Goal: Task Accomplishment & Management: Manage account settings

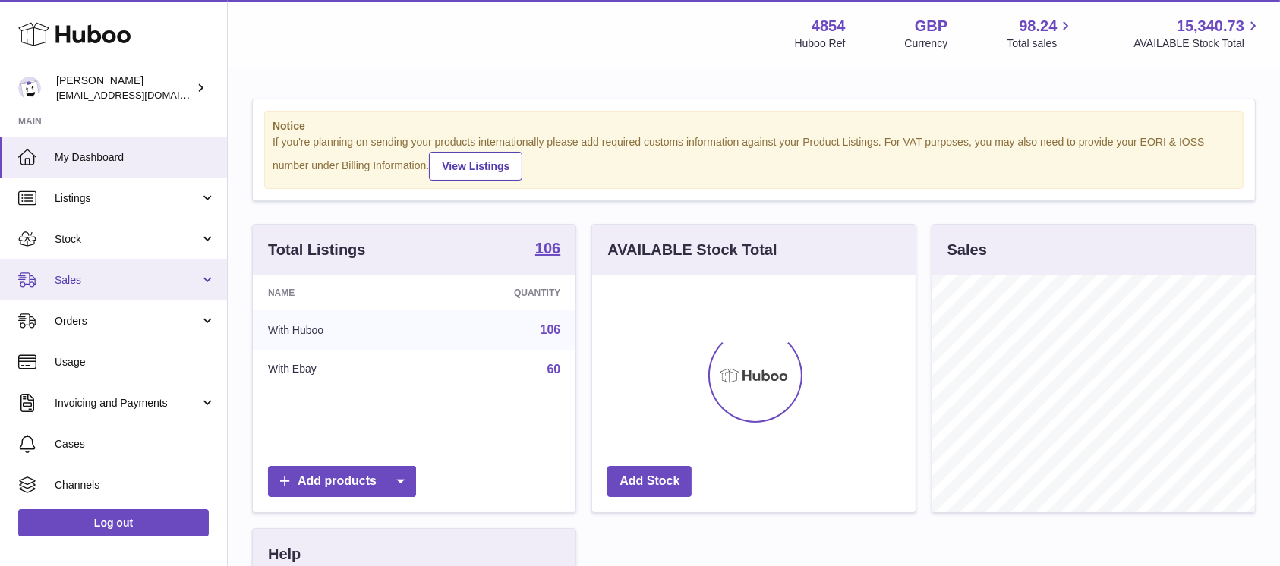
click at [124, 291] on link "Sales" at bounding box center [113, 280] width 227 height 41
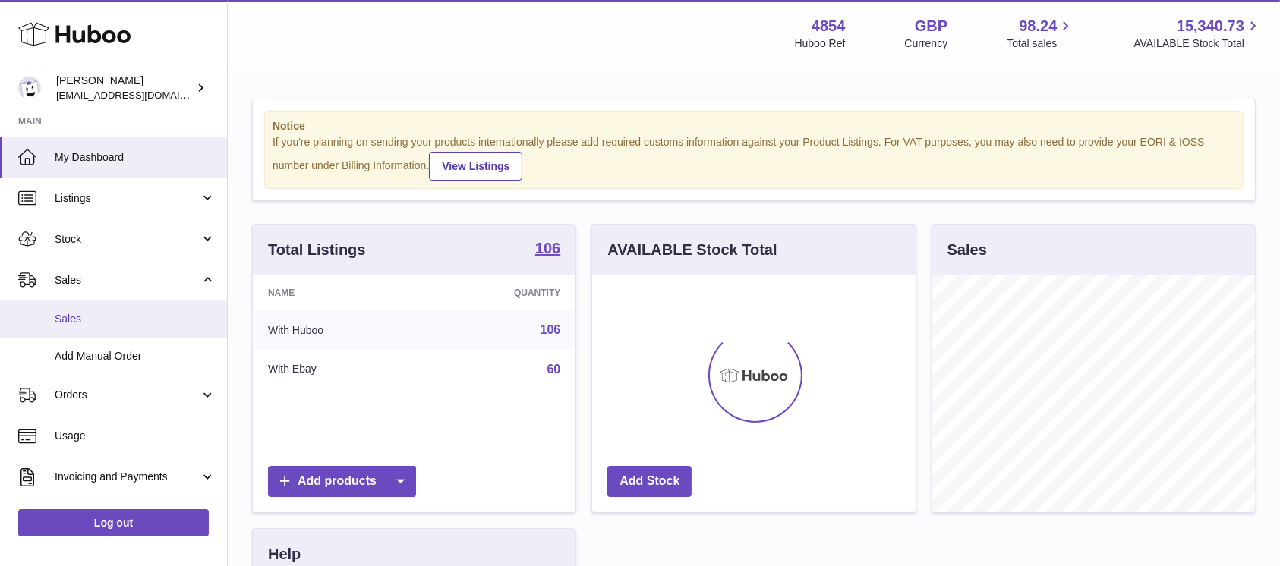
scroll to position [237, 323]
click at [128, 313] on span "Sales" at bounding box center [135, 319] width 161 height 14
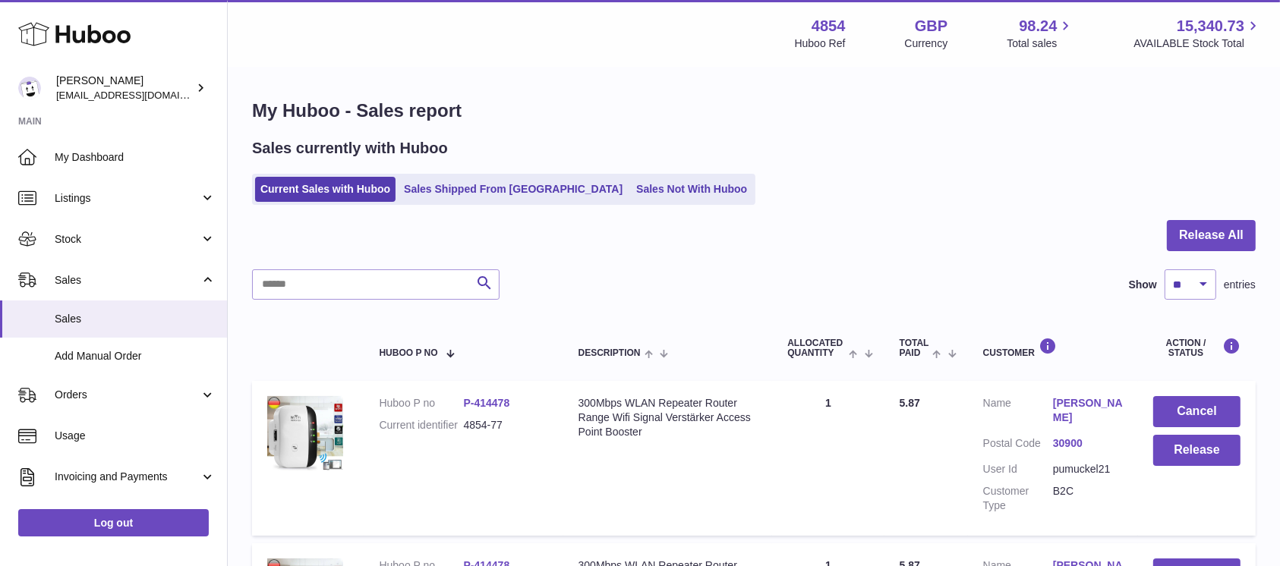
click at [1232, 235] on button "Release All" at bounding box center [1211, 235] width 89 height 31
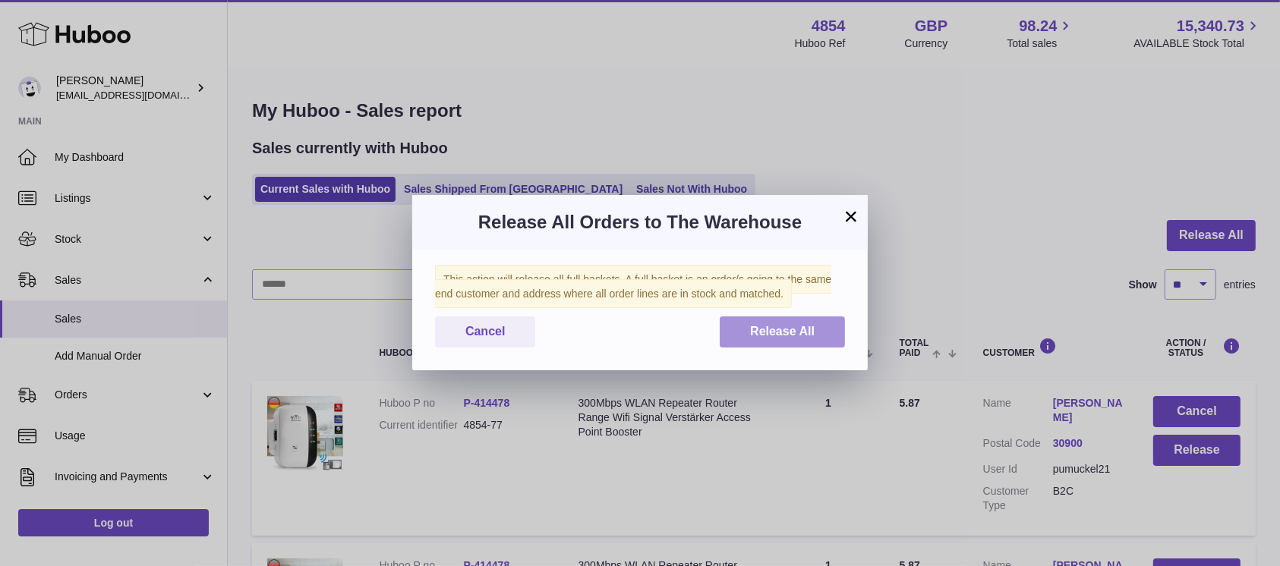
click at [730, 324] on button "Release All" at bounding box center [782, 332] width 125 height 31
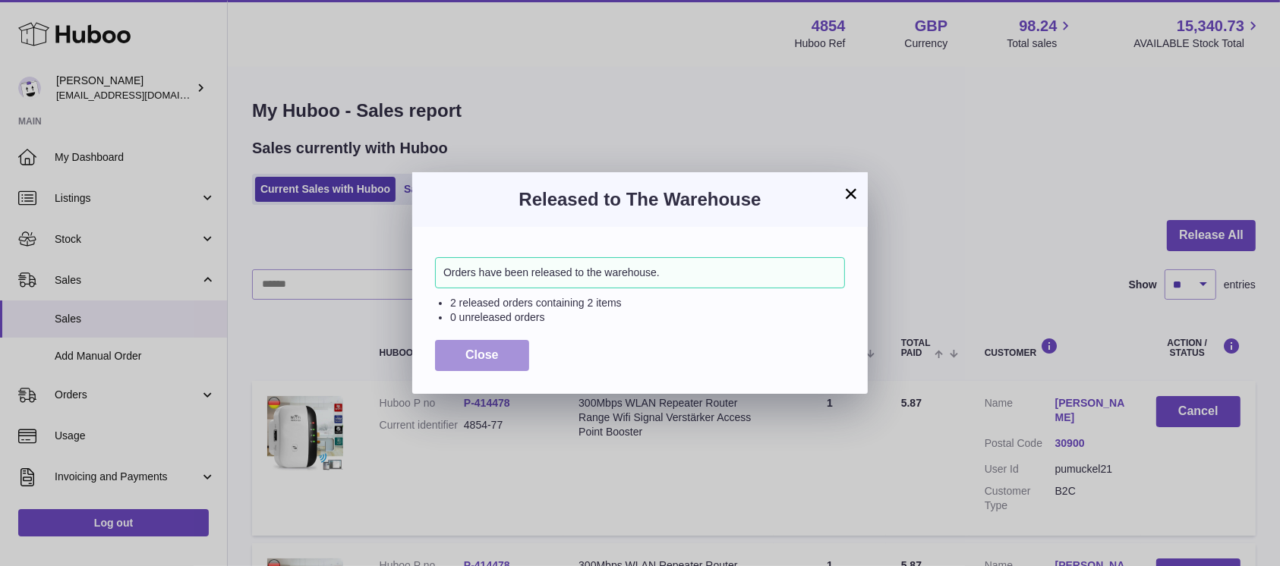
click at [477, 352] on span "Close" at bounding box center [481, 354] width 33 height 13
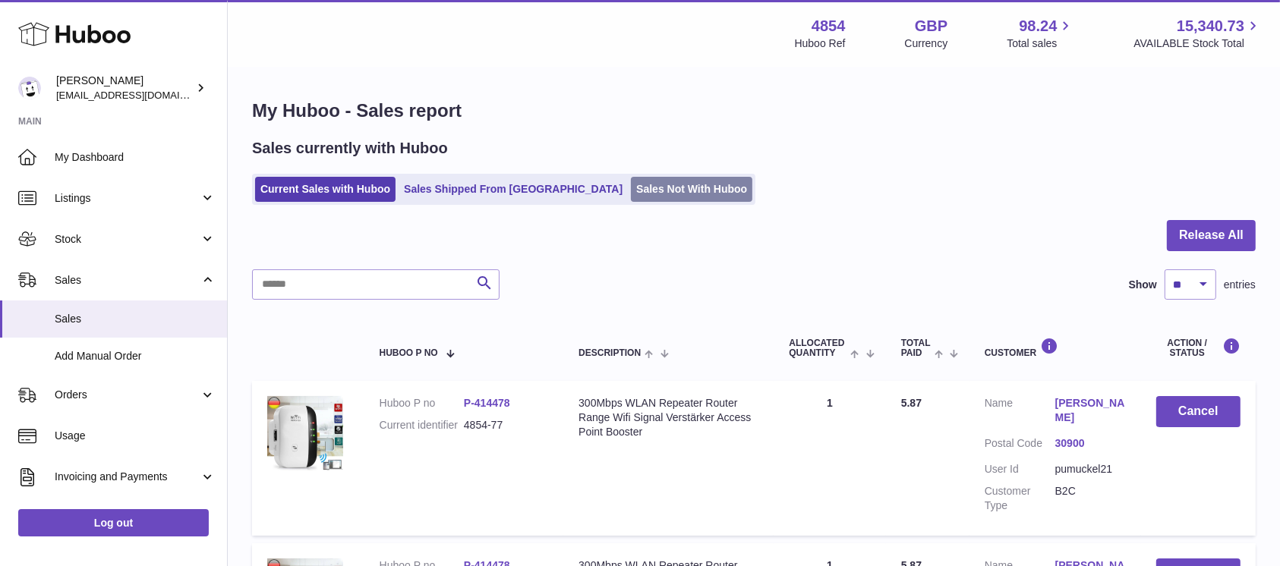
click at [631, 200] on link "Sales Not With Huboo" at bounding box center [691, 189] width 121 height 25
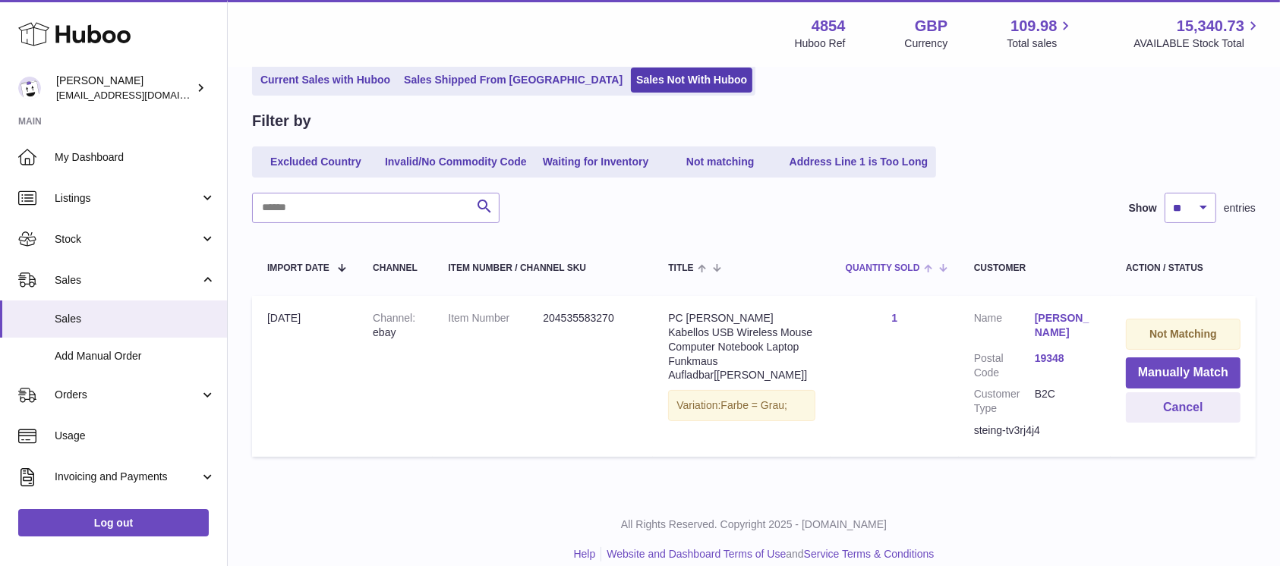
scroll to position [127, 0]
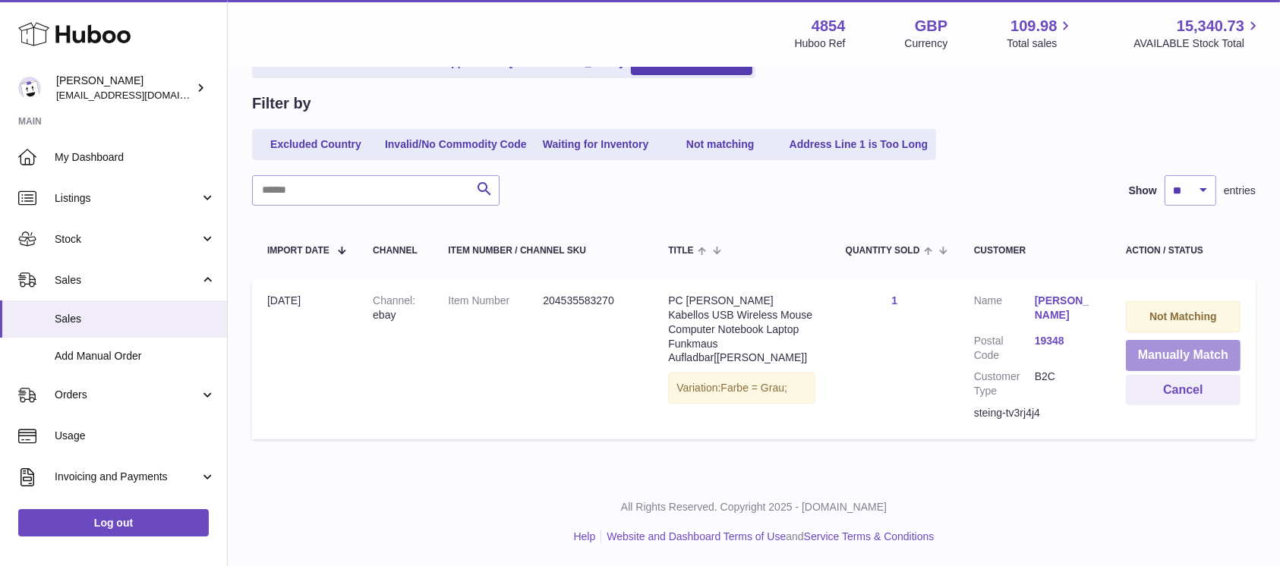
click at [1147, 348] on button "Manually Match" at bounding box center [1183, 355] width 115 height 31
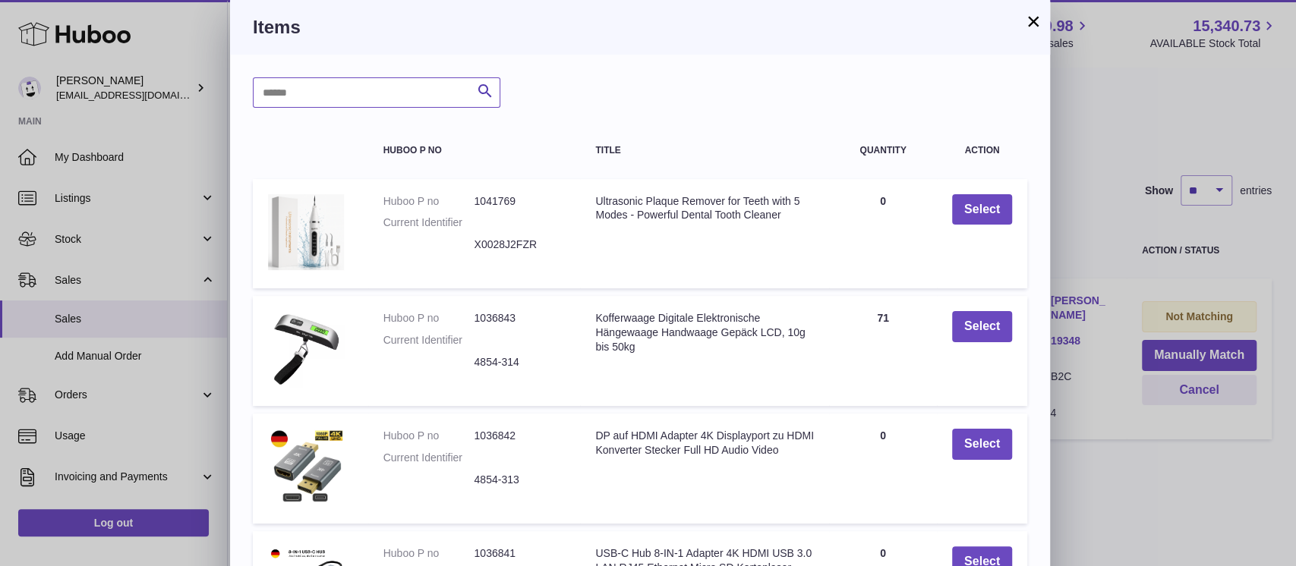
click at [418, 78] on input "text" at bounding box center [376, 92] width 247 height 30
type input "*****"
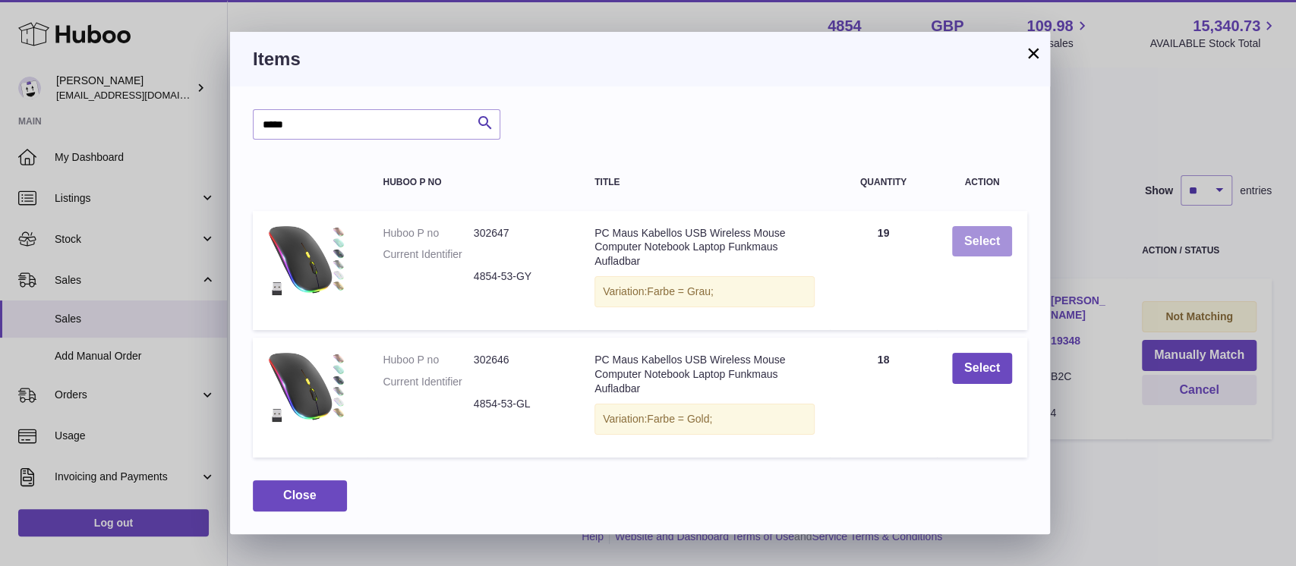
click at [972, 247] on button "Select" at bounding box center [982, 241] width 60 height 31
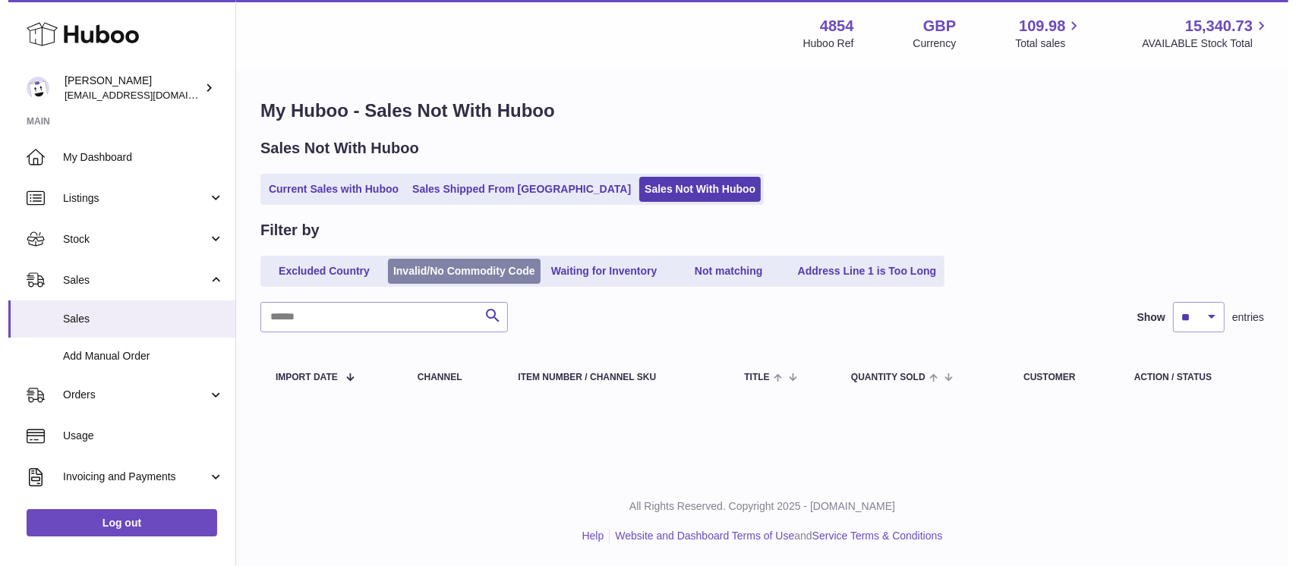
scroll to position [0, 0]
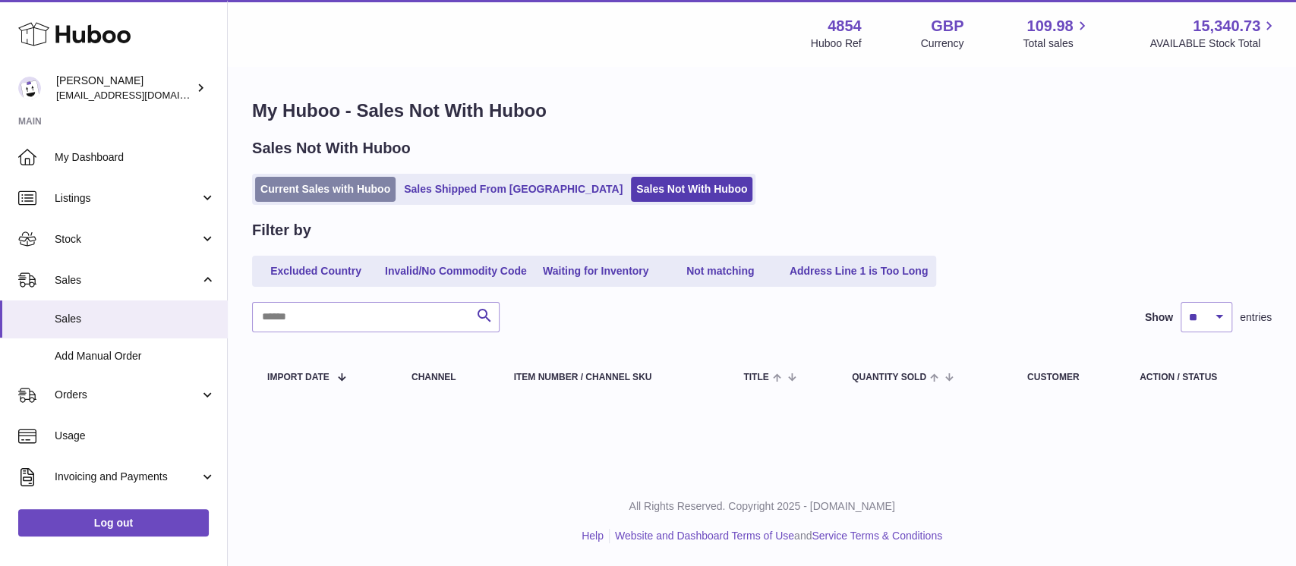
click at [344, 199] on link "Current Sales with Huboo" at bounding box center [325, 189] width 140 height 25
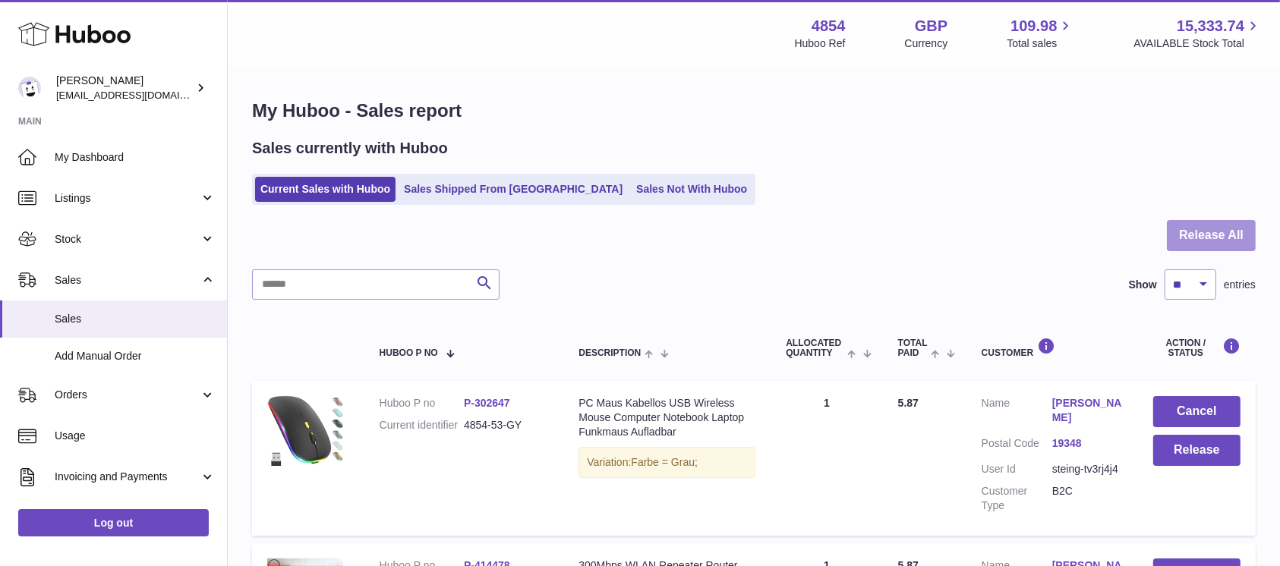
click at [1202, 230] on button "Release All" at bounding box center [1211, 235] width 89 height 31
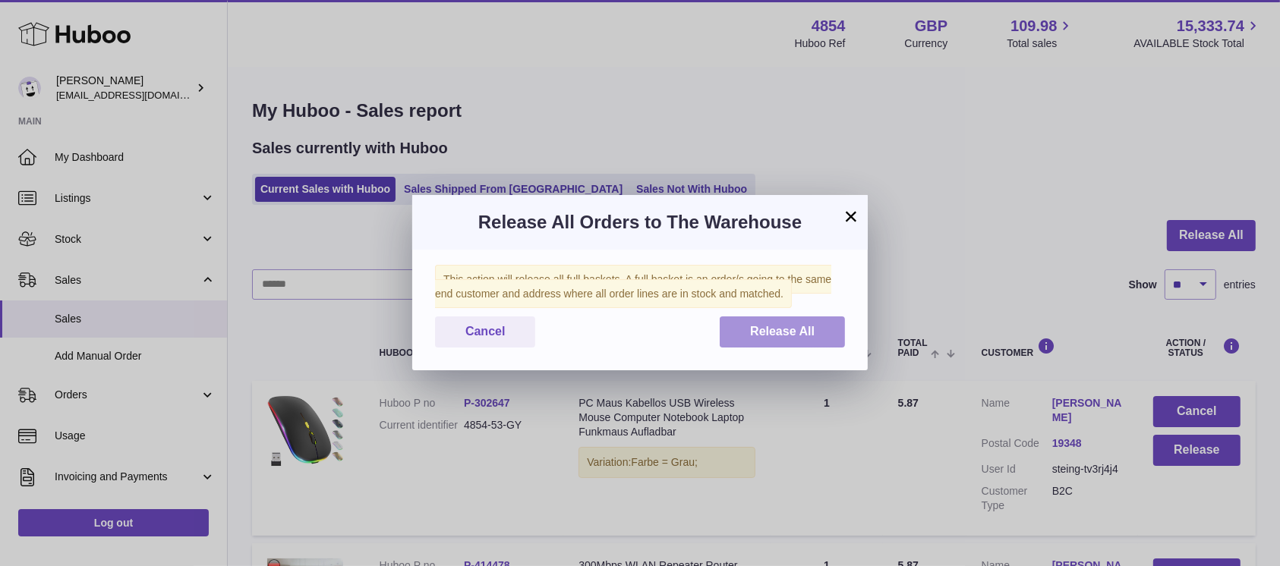
click at [812, 325] on span "Release All" at bounding box center [782, 331] width 65 height 13
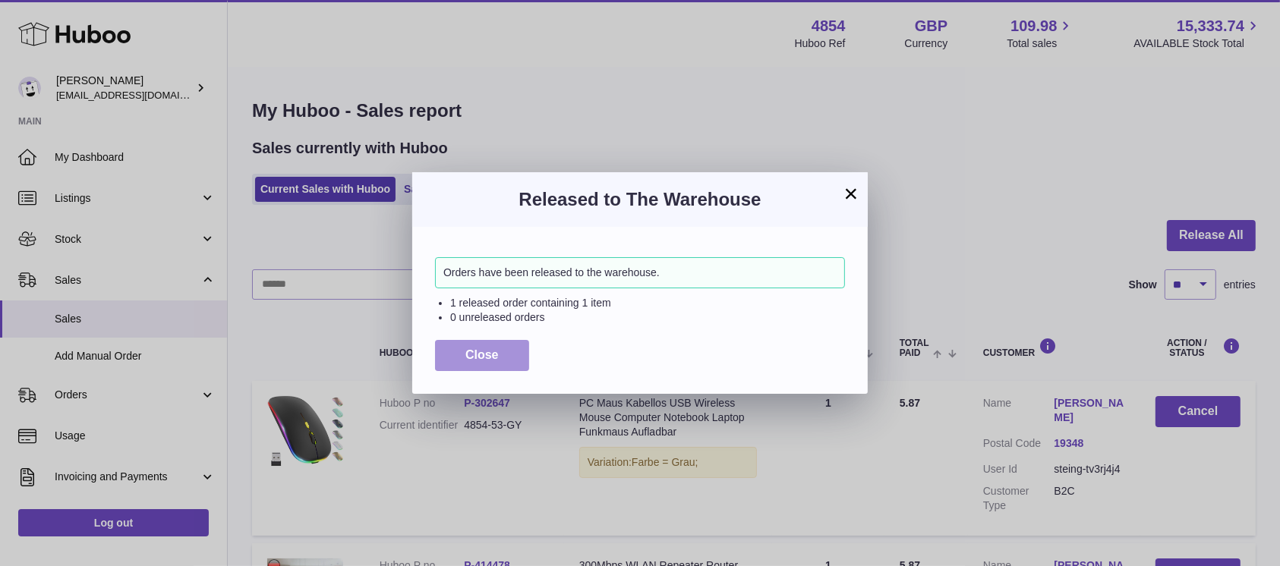
click at [480, 355] on span "Close" at bounding box center [481, 354] width 33 height 13
